Goal: Answer question/provide support: Answer question/provide support

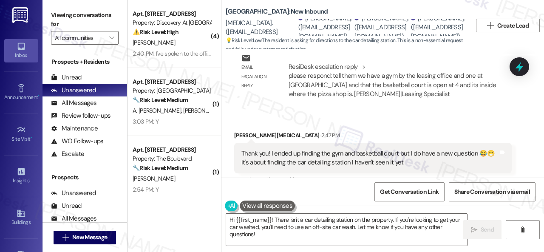
scroll to position [754, 0]
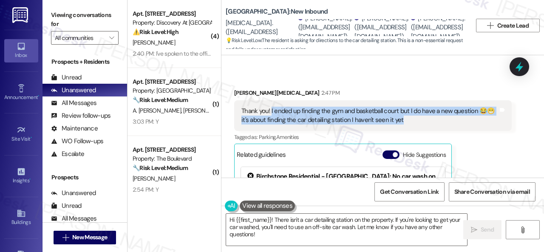
drag, startPoint x: 271, startPoint y: 102, endPoint x: 409, endPoint y: 111, distance: 138.0
click at [409, 111] on div "Thank you! I ended up finding the gym and basketball court but I do have a new …" at bounding box center [369, 116] width 257 height 18
copy div "I ended up finding the gym and basketball court but I do have a new question 😂😁…"
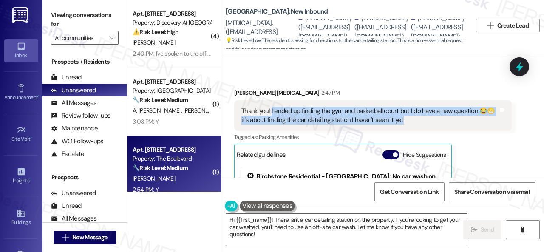
drag, startPoint x: 270, startPoint y: 238, endPoint x: 159, endPoint y: 182, distance: 123.9
click at [184, 199] on div "( 4 ) Apt. [STREET_ADDRESS] Property: Discovery At Kingwood ⚠️ Risk Level: High…" at bounding box center [336, 126] width 417 height 252
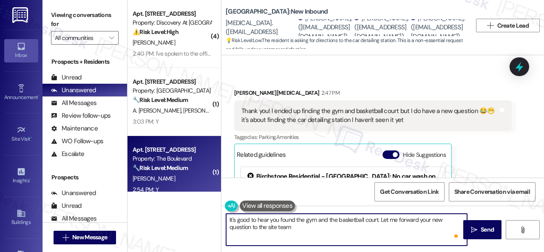
type textarea "It's good to hear you found the gym and the basketball court. Let me forward yo…"
